Goal: Task Accomplishment & Management: Manage account settings

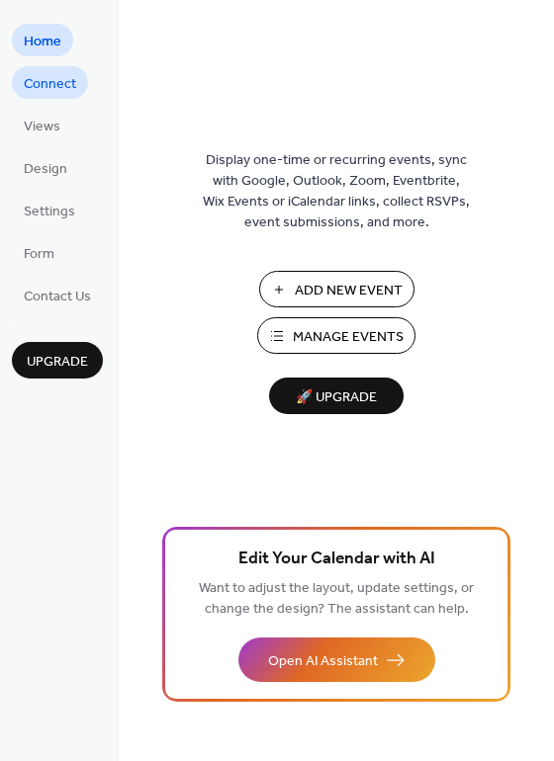
click at [57, 83] on span "Connect" at bounding box center [50, 84] width 52 height 21
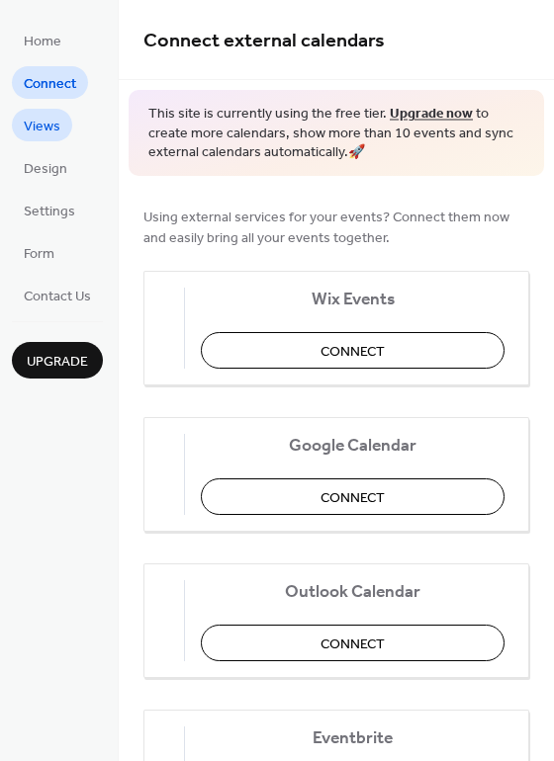
click at [47, 119] on span "Views" at bounding box center [42, 127] width 37 height 21
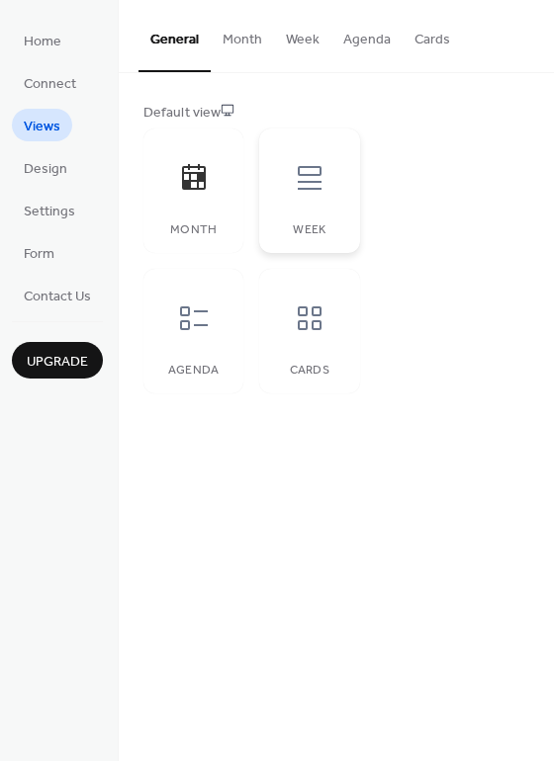
click at [302, 182] on icon at bounding box center [310, 178] width 24 height 24
click at [48, 177] on span "Design" at bounding box center [45, 169] width 43 height 21
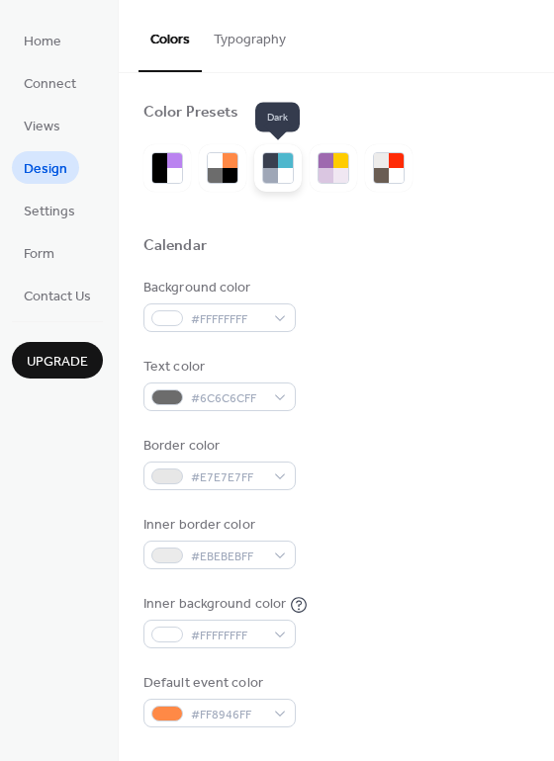
click at [279, 177] on div at bounding box center [285, 175] width 15 height 15
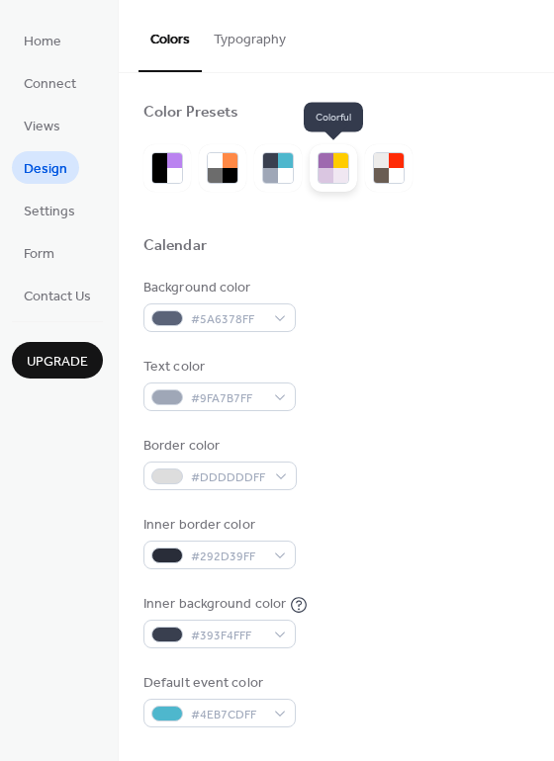
click at [348, 174] on div at bounding box center [333, 168] width 32 height 32
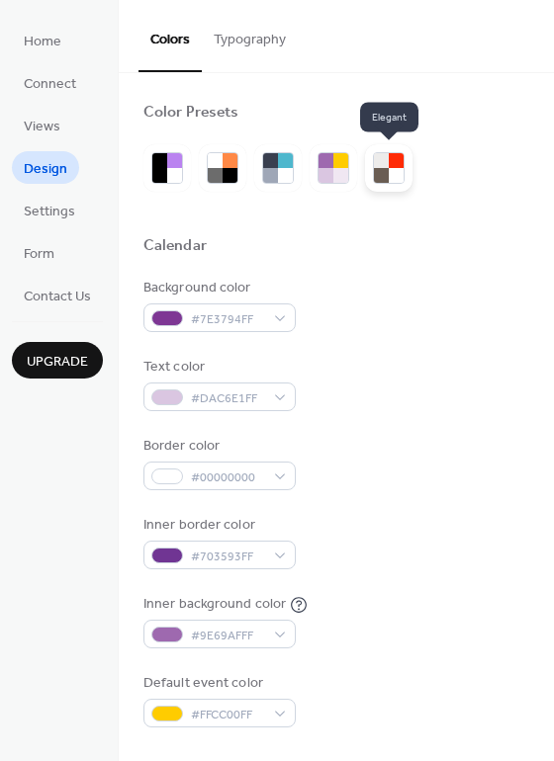
click at [403, 178] on div at bounding box center [389, 168] width 32 height 32
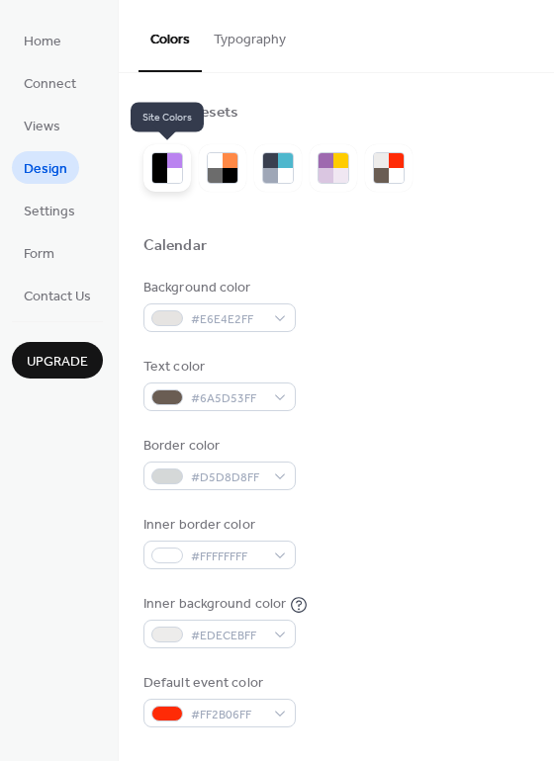
click at [185, 172] on div at bounding box center [166, 167] width 47 height 47
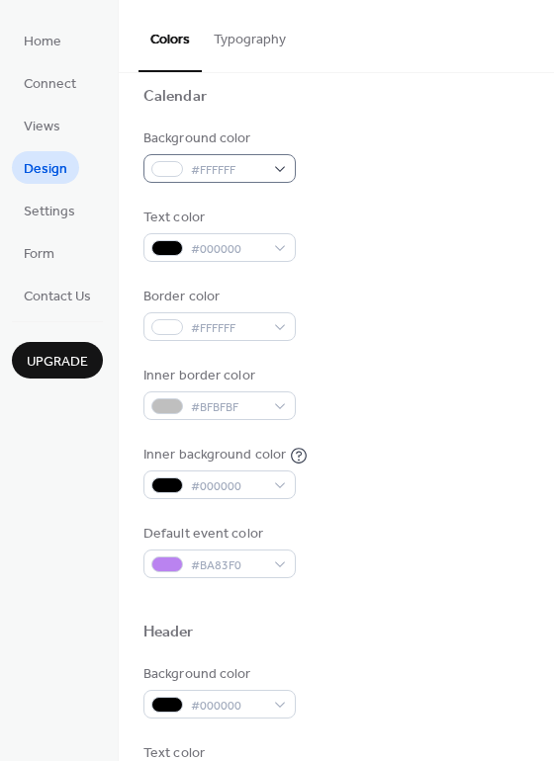
scroll to position [144, 0]
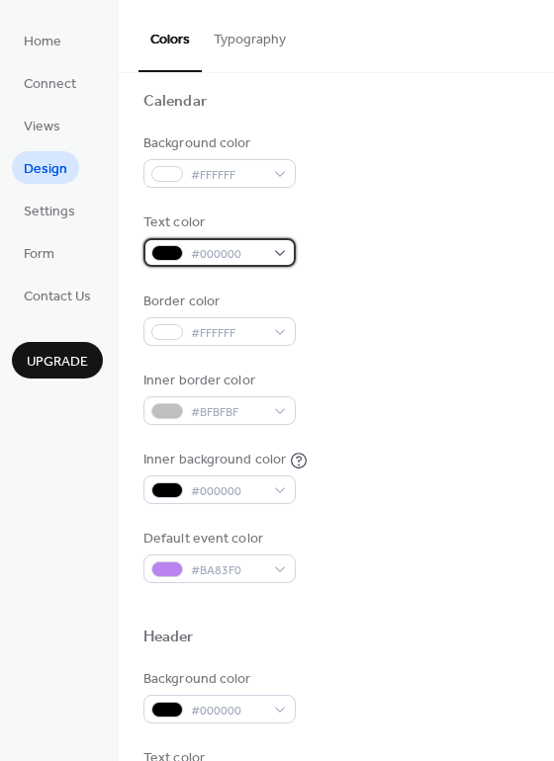
click at [270, 252] on div "#000000" at bounding box center [219, 252] width 152 height 29
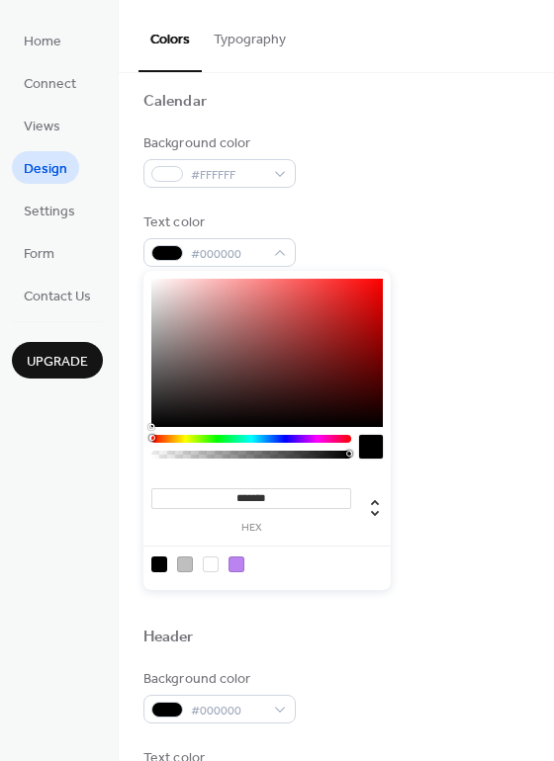
click at [214, 565] on div at bounding box center [211, 565] width 16 height 16
type input "*******"
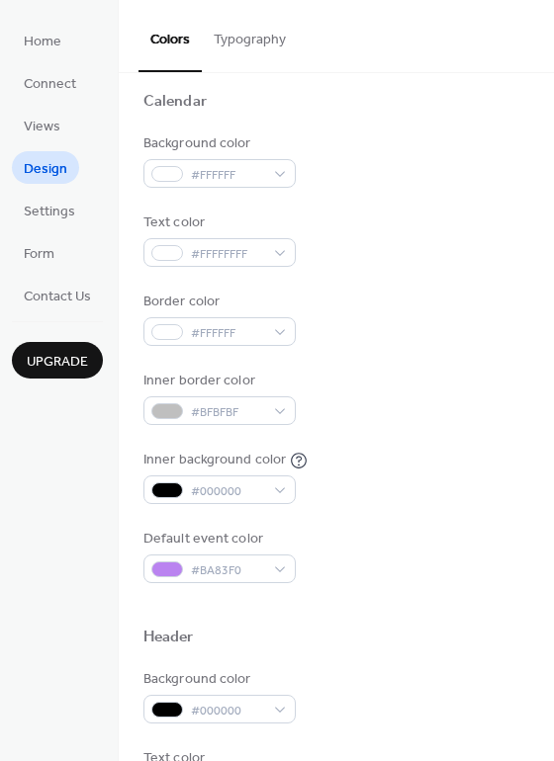
click at [344, 208] on div "Background color #FFFFFF Text color #FFFFFFFF Border color #FFFFFF Inner border…" at bounding box center [336, 358] width 386 height 450
click at [208, 182] on span "#FFFFFF" at bounding box center [227, 175] width 73 height 21
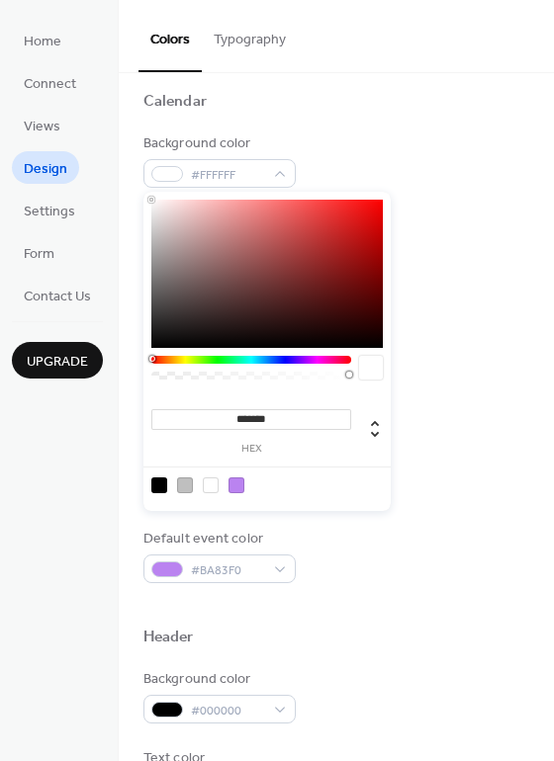
click at [158, 484] on div at bounding box center [159, 485] width 16 height 16
type input "*******"
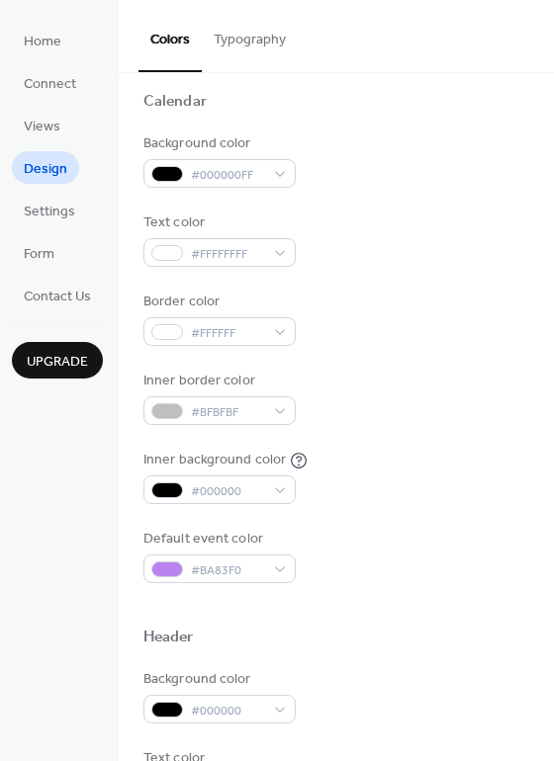
click at [404, 164] on div "Background color #000000FF" at bounding box center [336, 160] width 386 height 54
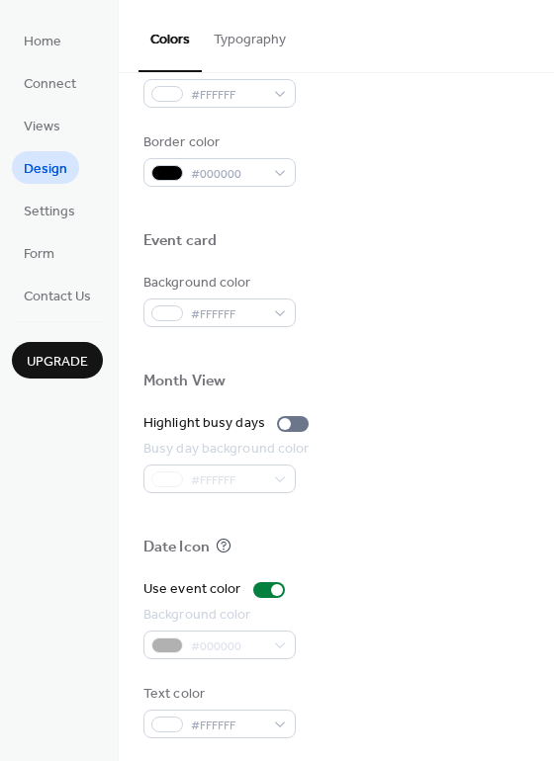
scroll to position [846, 0]
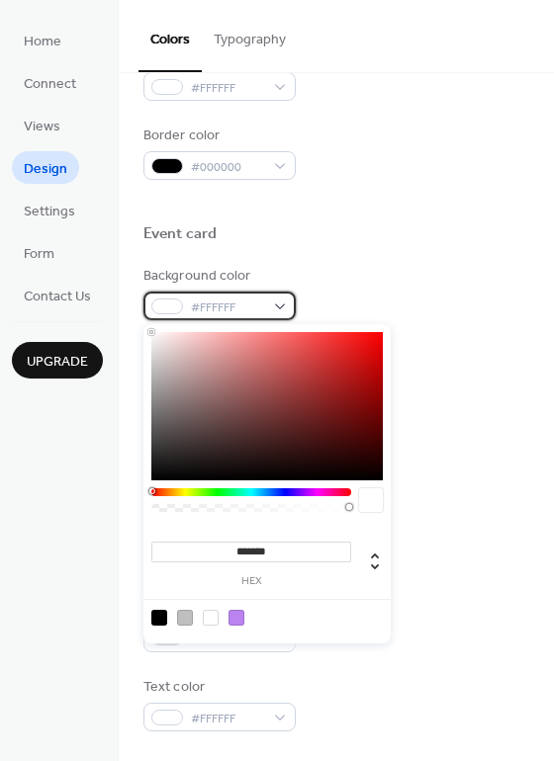
click at [236, 308] on span "#FFFFFF" at bounding box center [227, 308] width 73 height 21
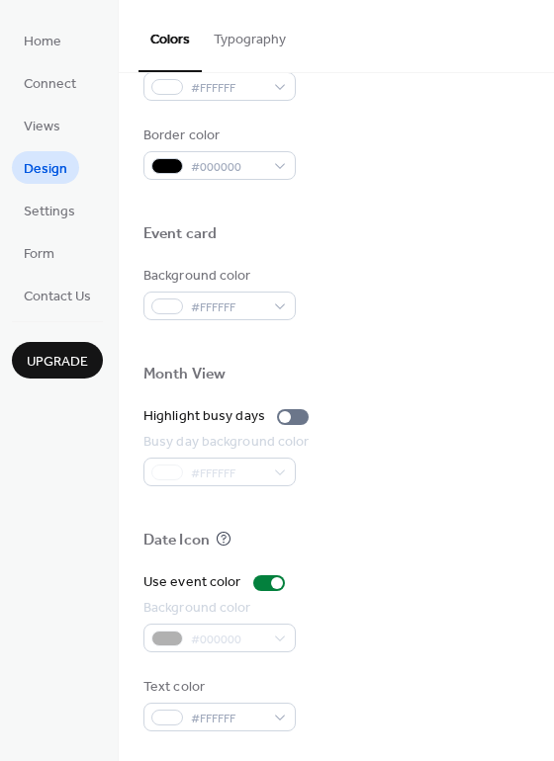
click at [405, 244] on div "Event card" at bounding box center [336, 237] width 386 height 26
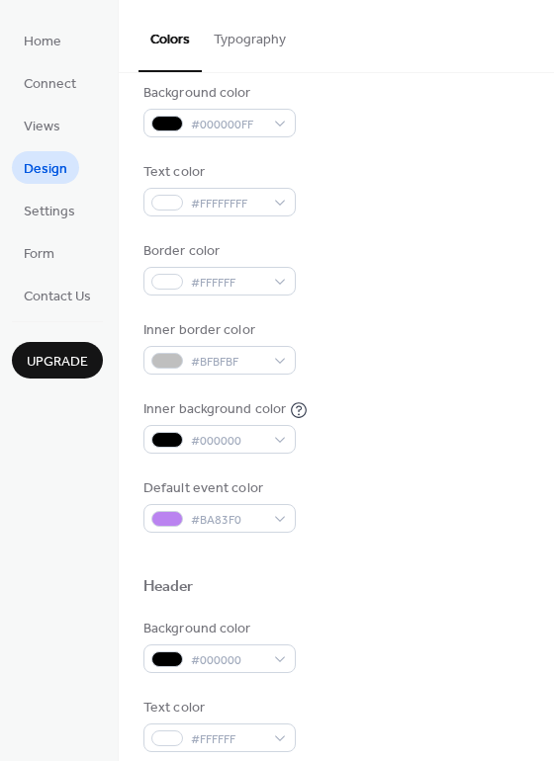
scroll to position [0, 0]
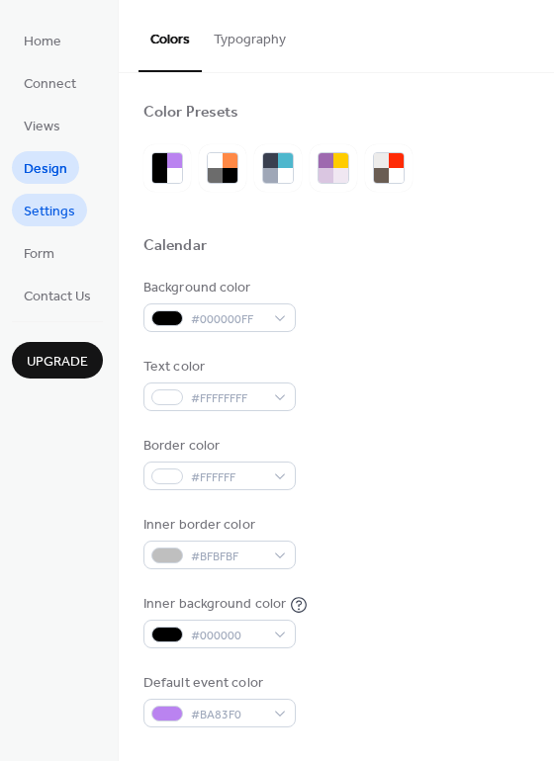
click at [52, 212] on span "Settings" at bounding box center [49, 212] width 51 height 21
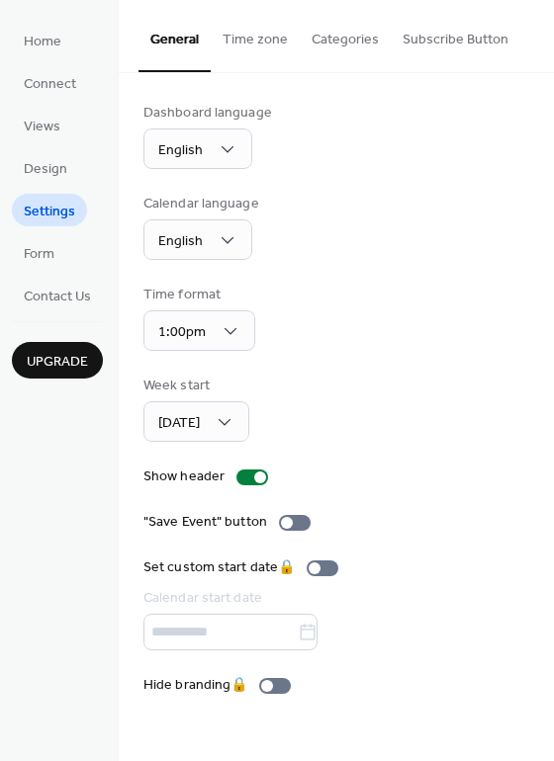
click at [255, 52] on button "Time zone" at bounding box center [255, 35] width 89 height 70
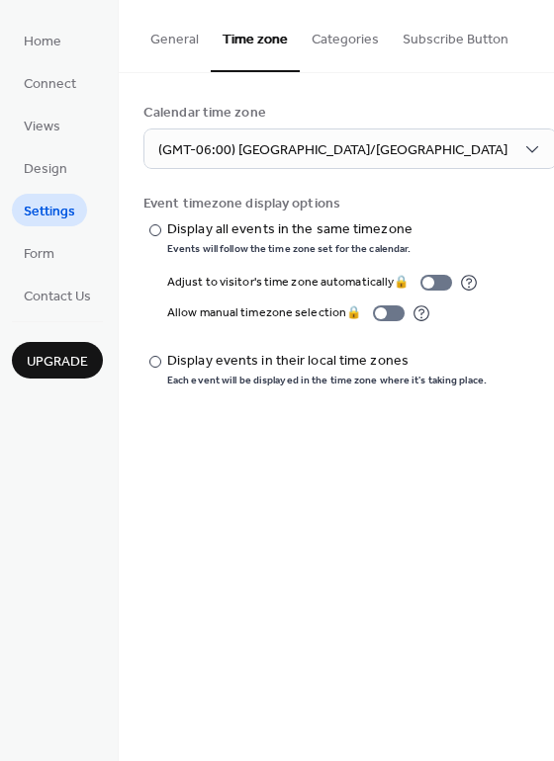
click at [327, 53] on button "Categories" at bounding box center [345, 35] width 91 height 70
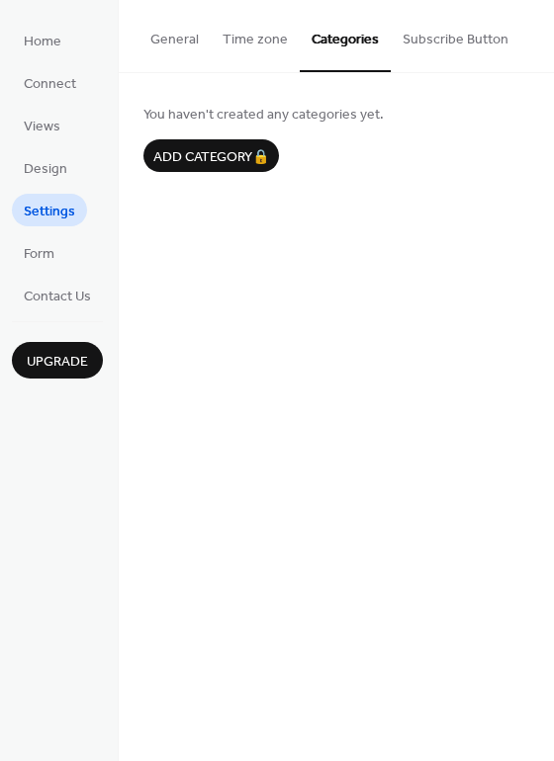
click at [437, 45] on button "Subscribe Button" at bounding box center [454, 35] width 129 height 70
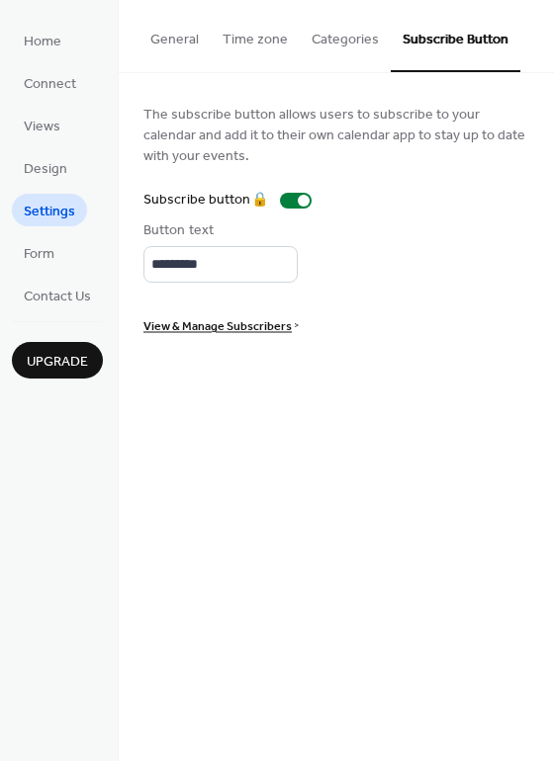
click at [360, 49] on button "Categories" at bounding box center [345, 35] width 91 height 70
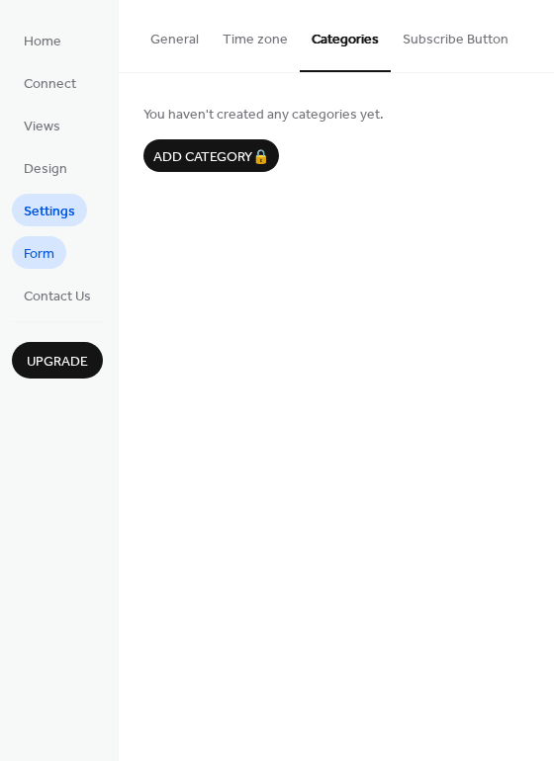
click at [47, 257] on span "Form" at bounding box center [39, 254] width 31 height 21
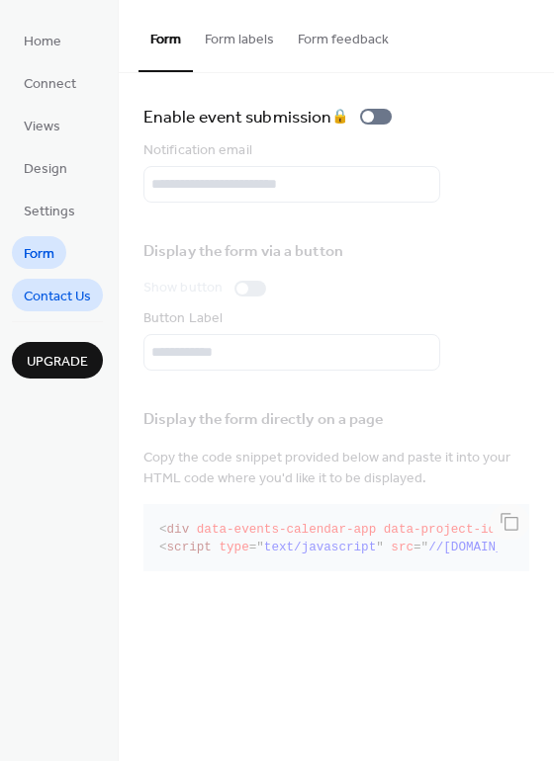
click at [56, 291] on span "Contact Us" at bounding box center [57, 297] width 67 height 21
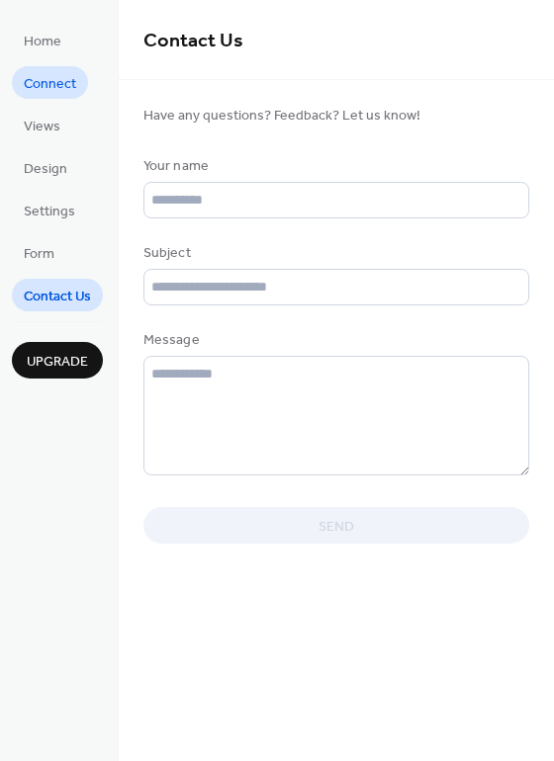
click at [63, 76] on span "Connect" at bounding box center [50, 84] width 52 height 21
